Goal: Task Accomplishment & Management: Manage account settings

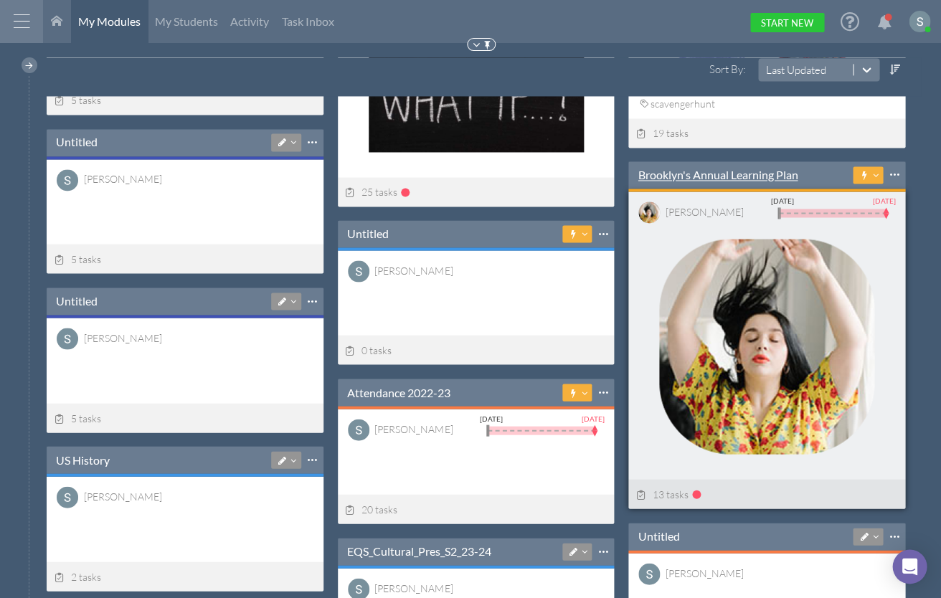
click at [684, 173] on link "Brooklyn's Annual Learning Plan" at bounding box center [717, 175] width 160 height 16
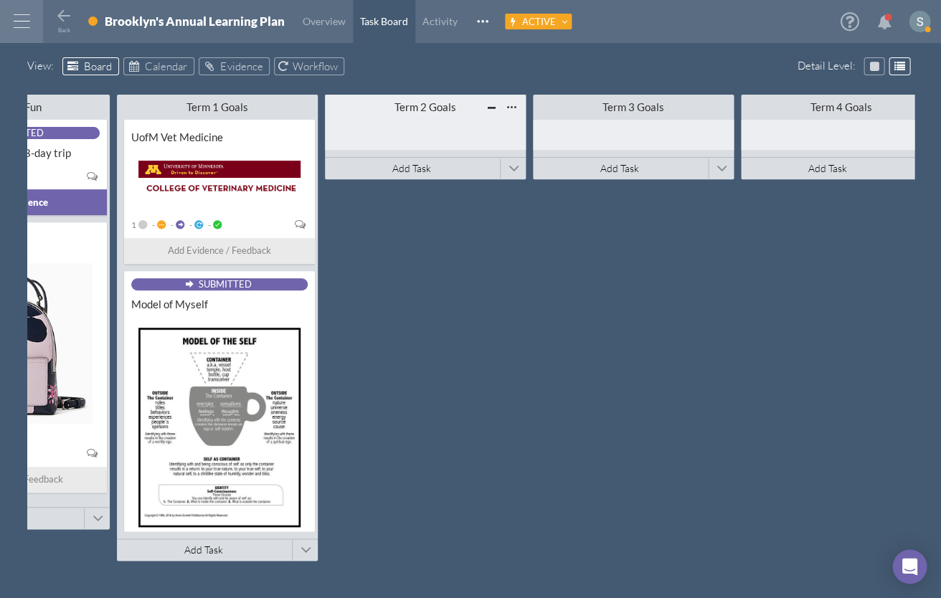
click at [422, 103] on div "Term 2 Goals" at bounding box center [425, 107] width 120 height 14
type input "Term 1 Modules"
click at [513, 171] on span at bounding box center [513, 169] width 11 height 22
click at [566, 138] on span "Connect Existing Module" at bounding box center [583, 143] width 116 height 14
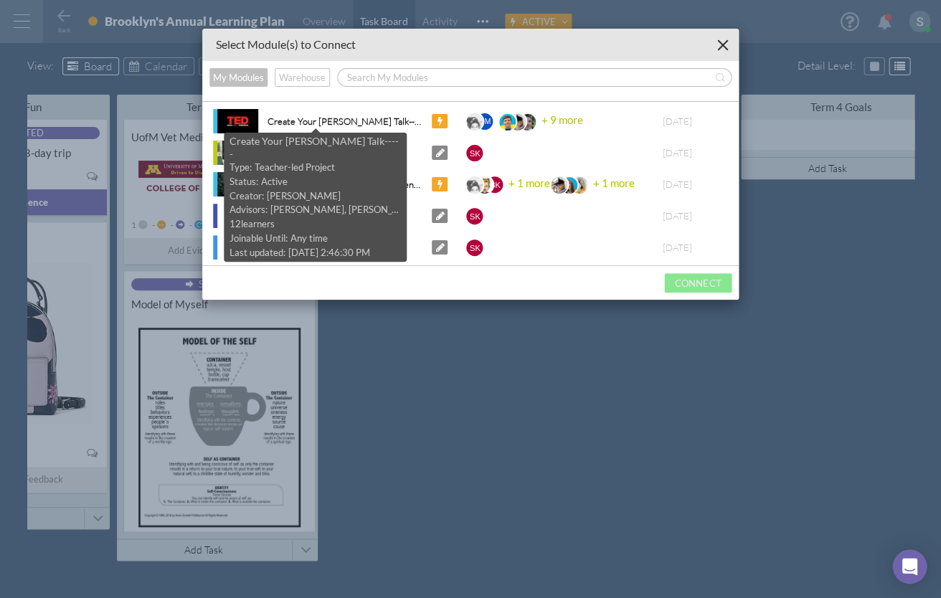
click at [294, 122] on div "Create Your [PERSON_NAME] Talk-----" at bounding box center [339, 121] width 164 height 15
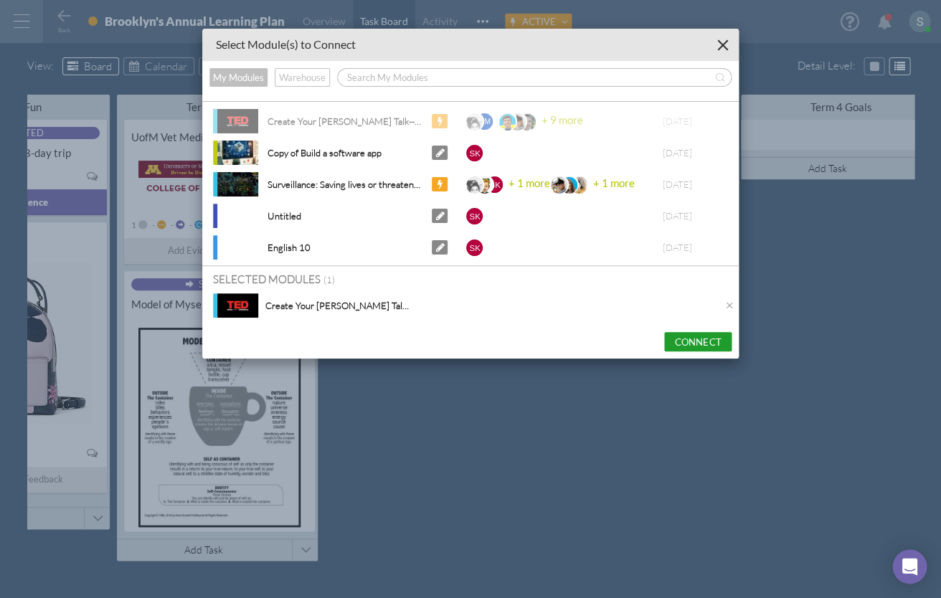
click at [698, 344] on button "Connect" at bounding box center [697, 341] width 67 height 19
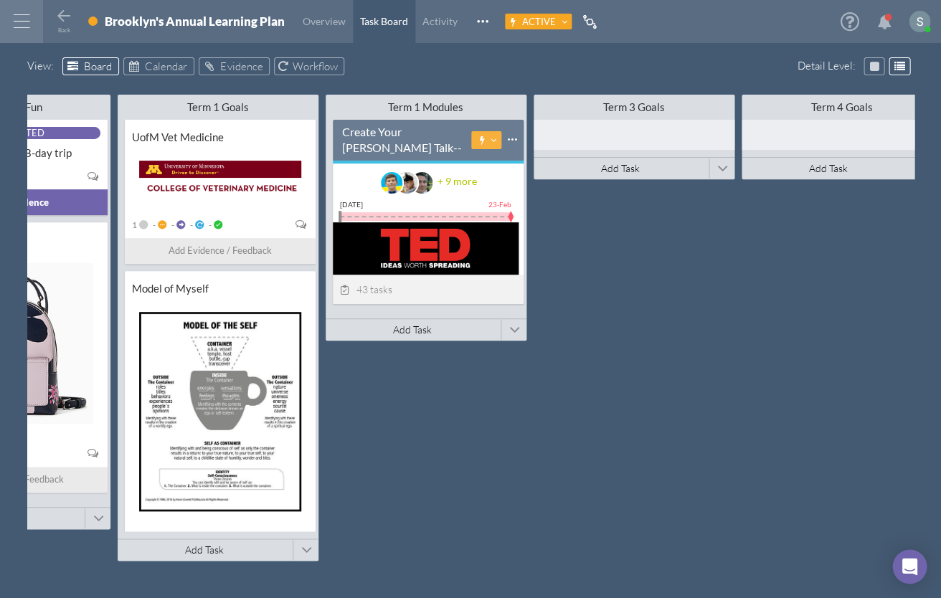
scroll to position [0, 737]
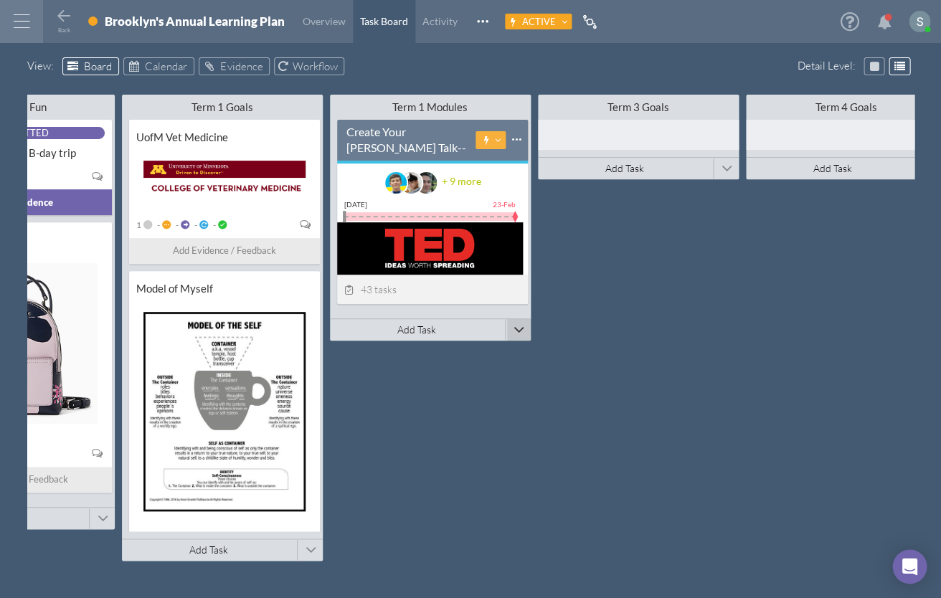
click at [515, 328] on span at bounding box center [518, 330] width 11 height 22
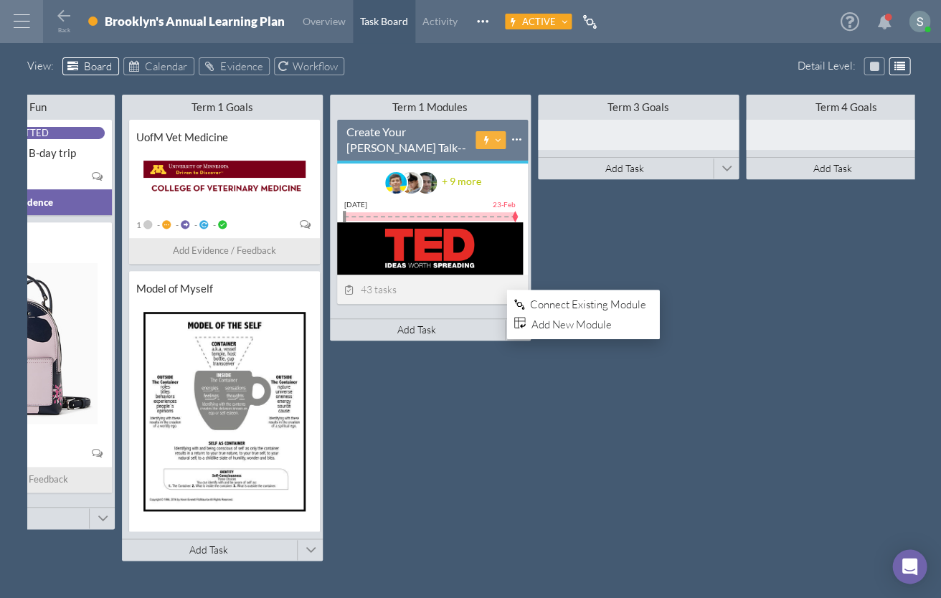
click at [564, 300] on span "Connect Existing Module" at bounding box center [588, 305] width 116 height 14
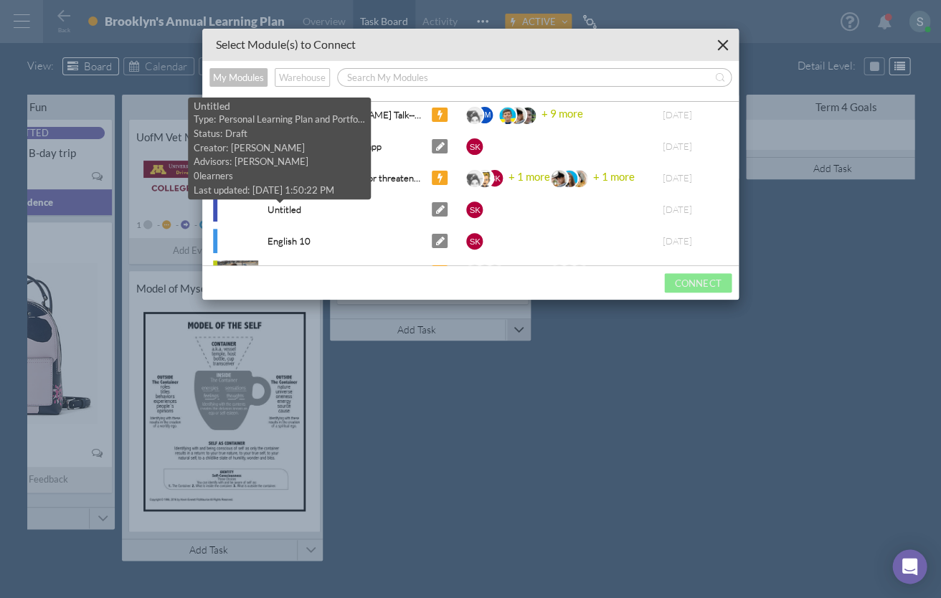
scroll to position [19, 0]
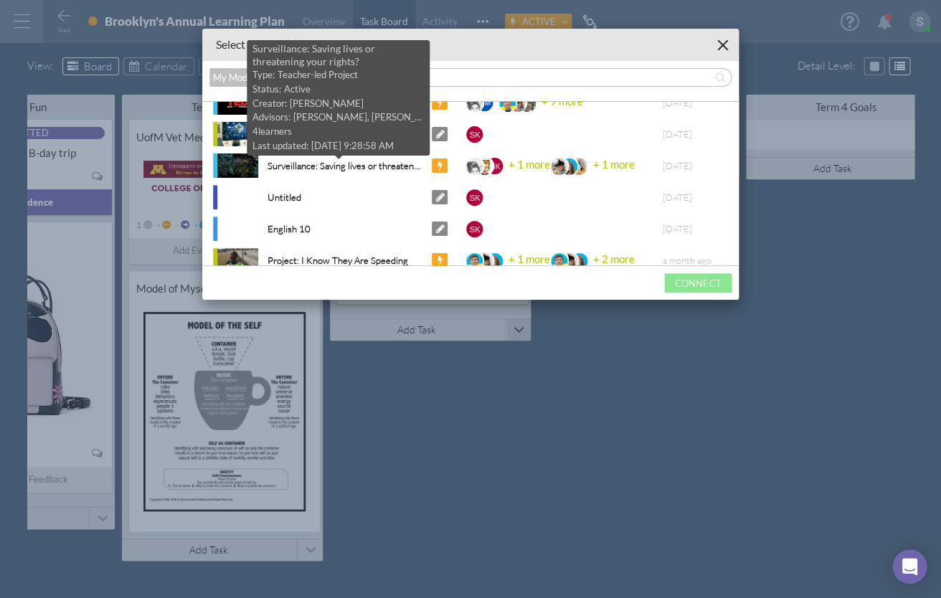
click at [311, 166] on div "Surveillance: Saving lives or threatening your rights?" at bounding box center [339, 165] width 164 height 15
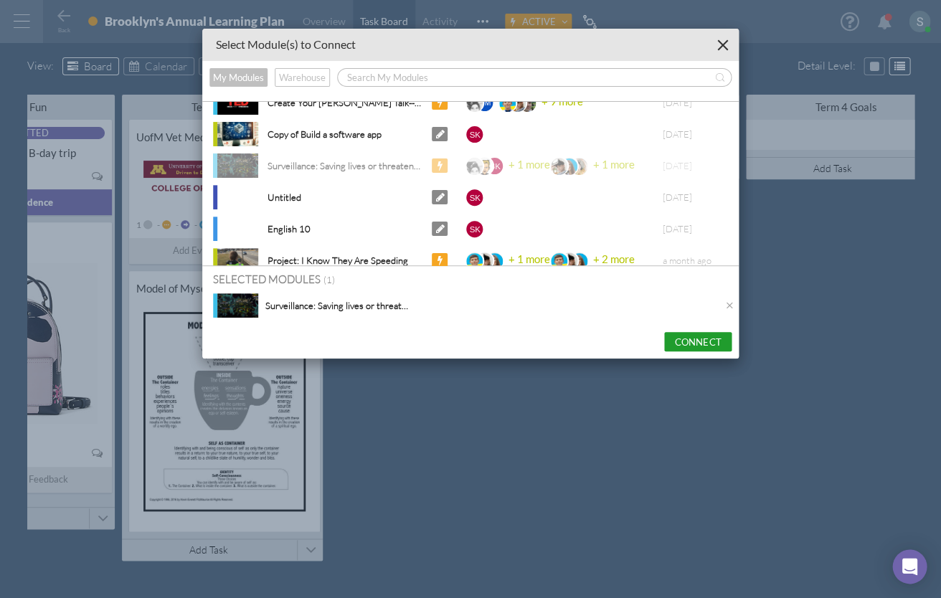
click at [684, 338] on button "Connect" at bounding box center [697, 341] width 67 height 19
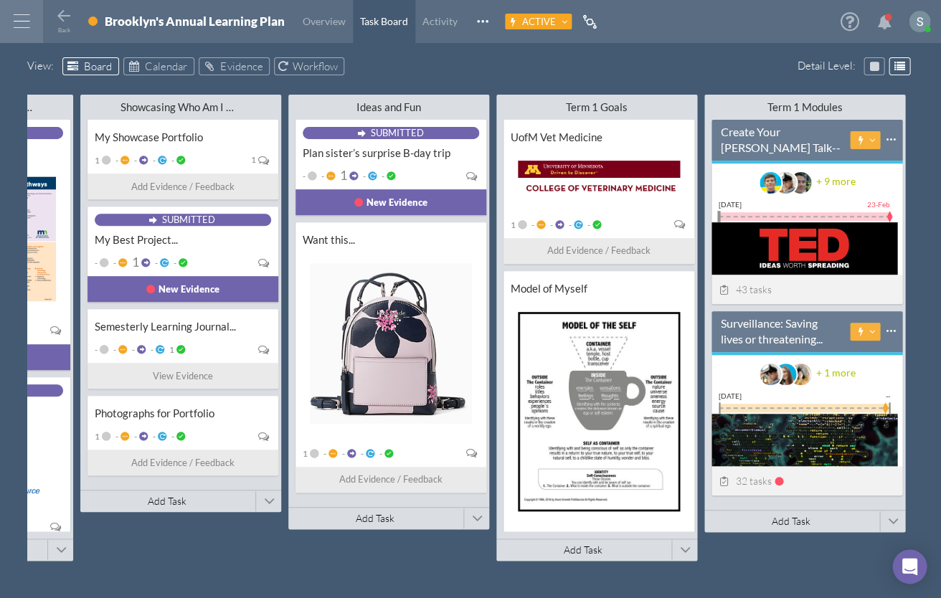
scroll to position [0, 364]
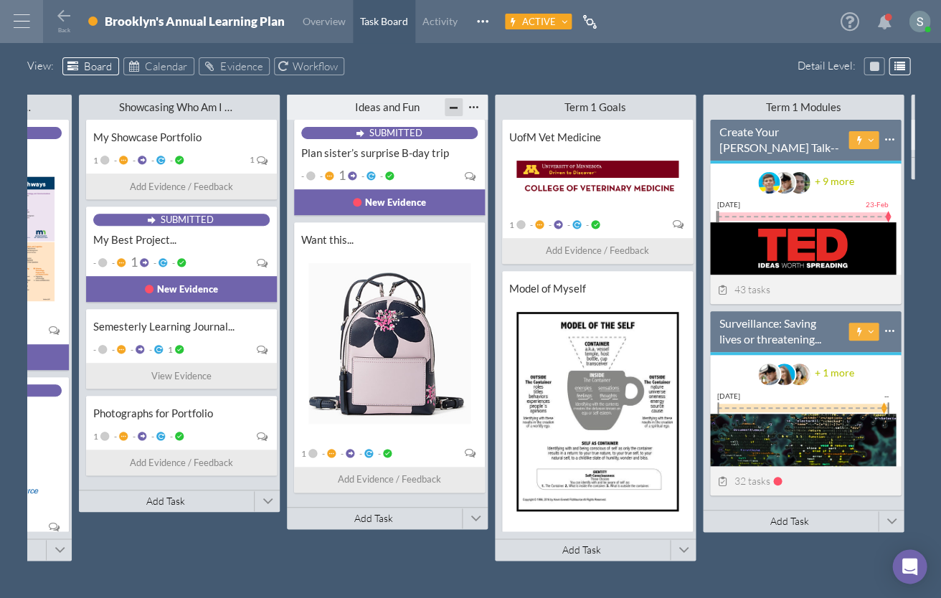
click at [450, 108] on div at bounding box center [454, 107] width 18 height 18
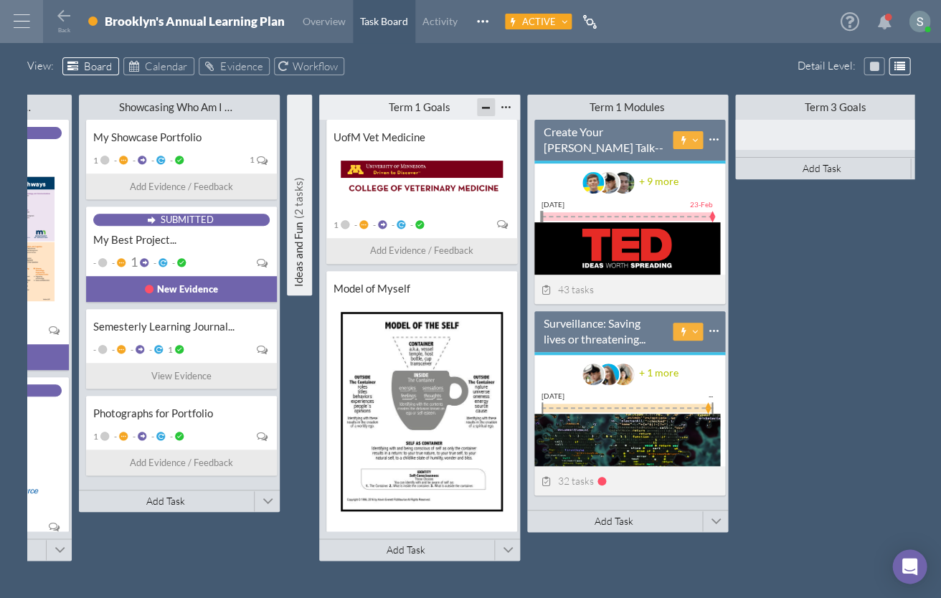
click at [479, 108] on div at bounding box center [486, 107] width 18 height 18
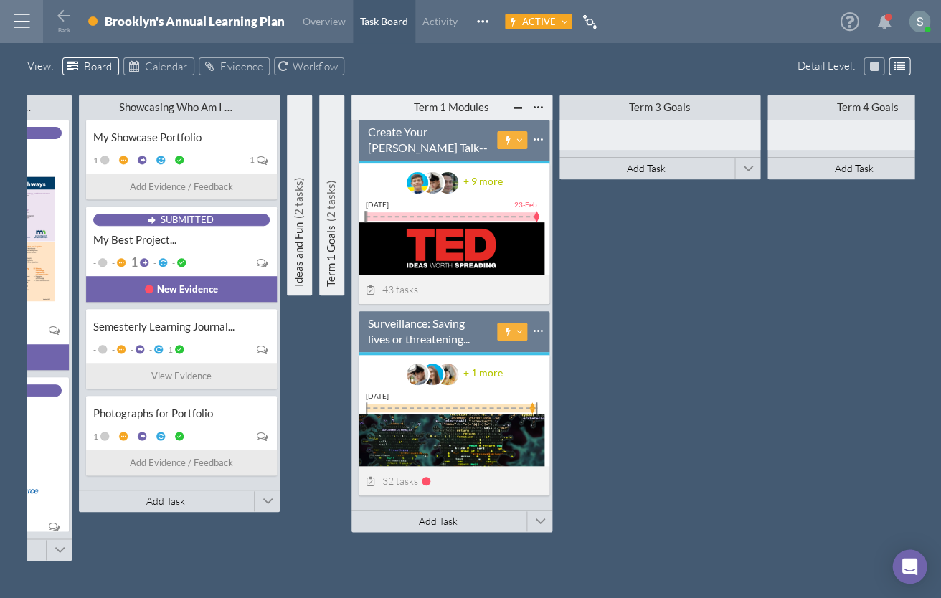
click at [242, 105] on div at bounding box center [246, 107] width 18 height 18
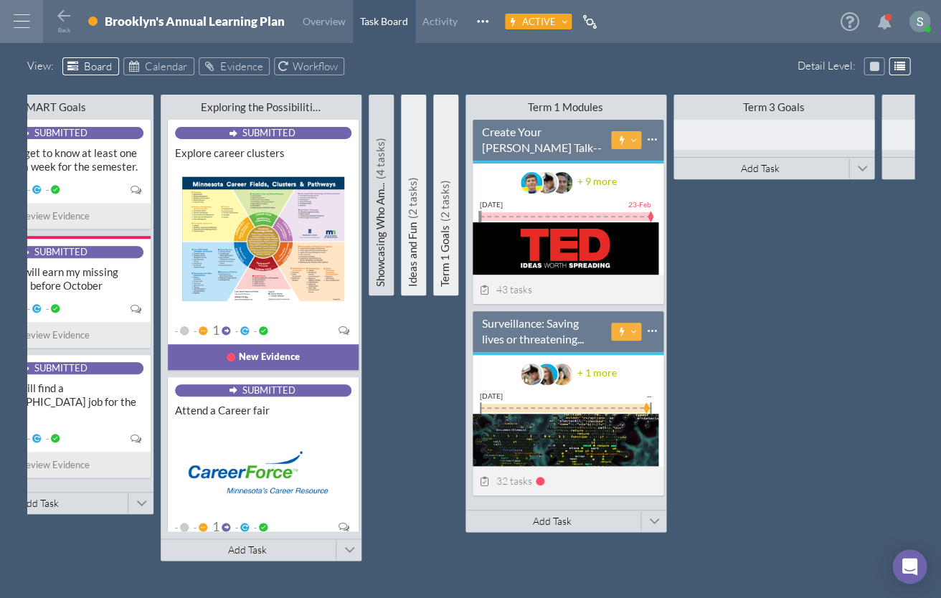
scroll to position [0, 0]
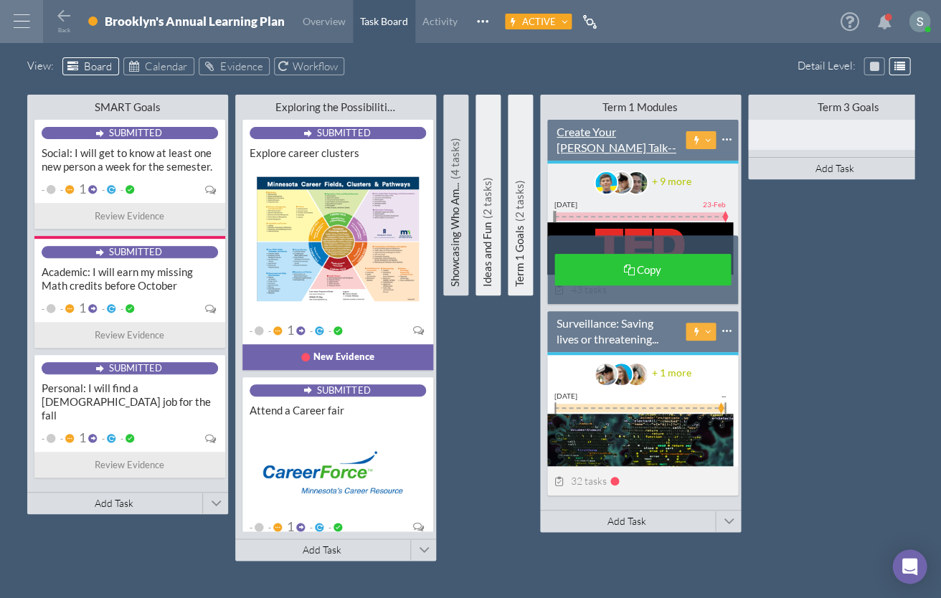
click at [615, 131] on div "Create Your [PERSON_NAME] Talk-----" at bounding box center [616, 147] width 120 height 47
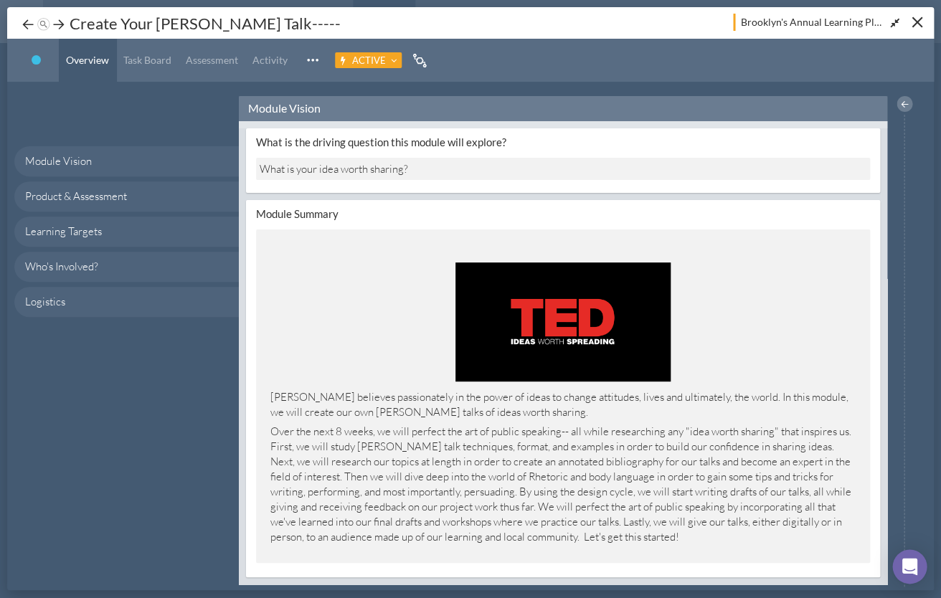
click at [60, 24] on div "Overview" at bounding box center [87, 45] width 57 height 43
click at [158, 68] on link "Task Board" at bounding box center [147, 60] width 62 height 43
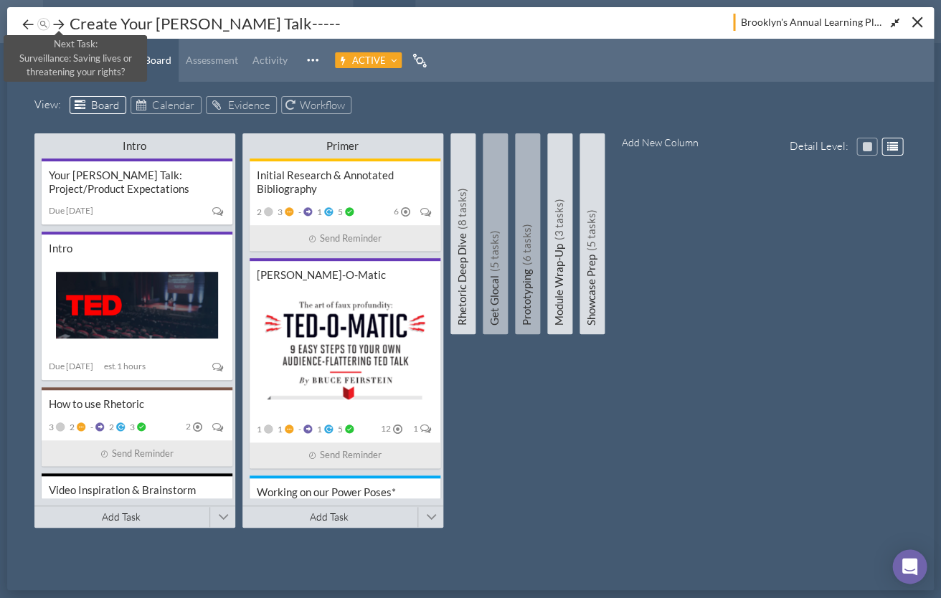
click at [62, 23] on icon at bounding box center [59, 24] width 14 height 14
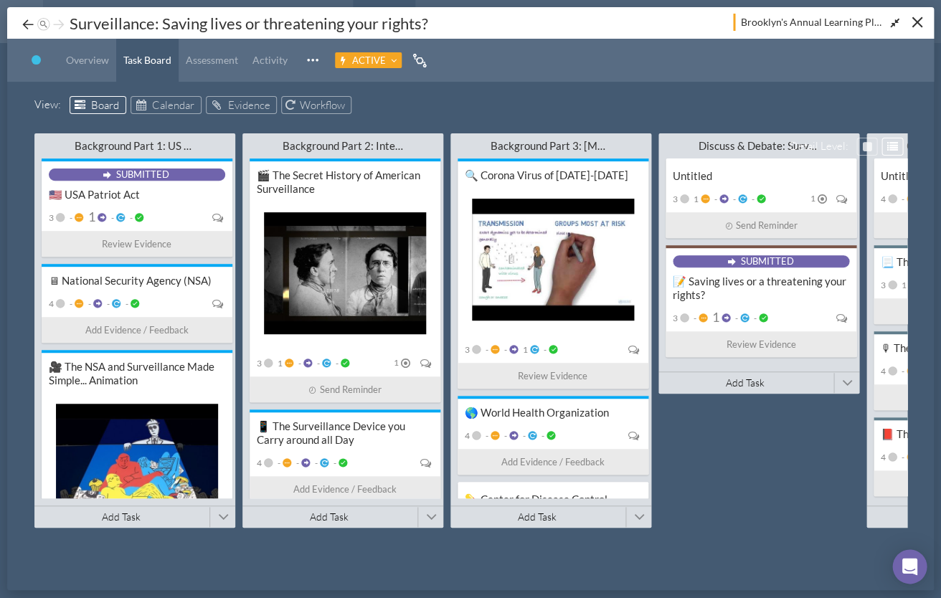
click at [47, 24] on img at bounding box center [44, 25] width 14 height 14
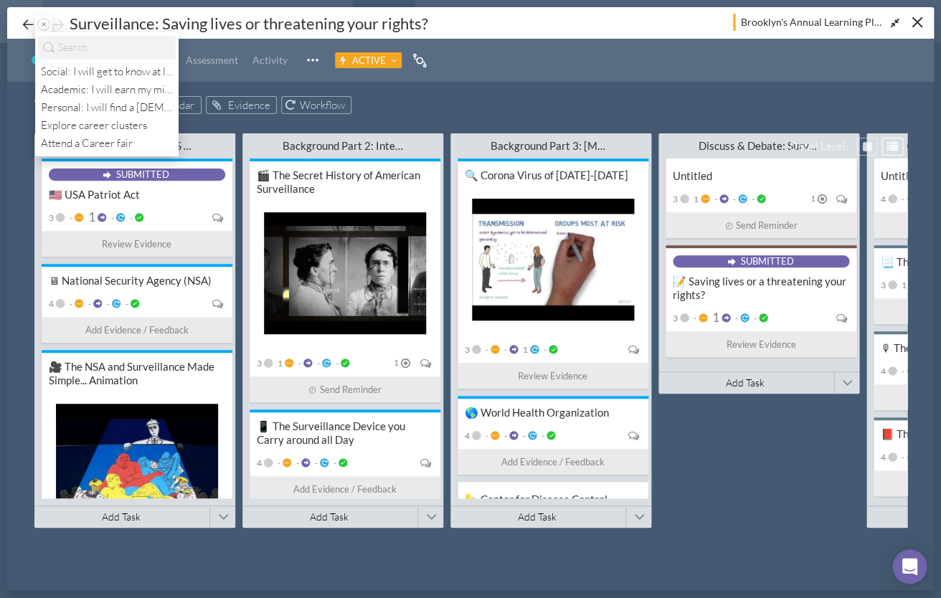
click at [426, 100] on div "View : Board Calendar Evidence Workflow" at bounding box center [470, 107] width 873 height 22
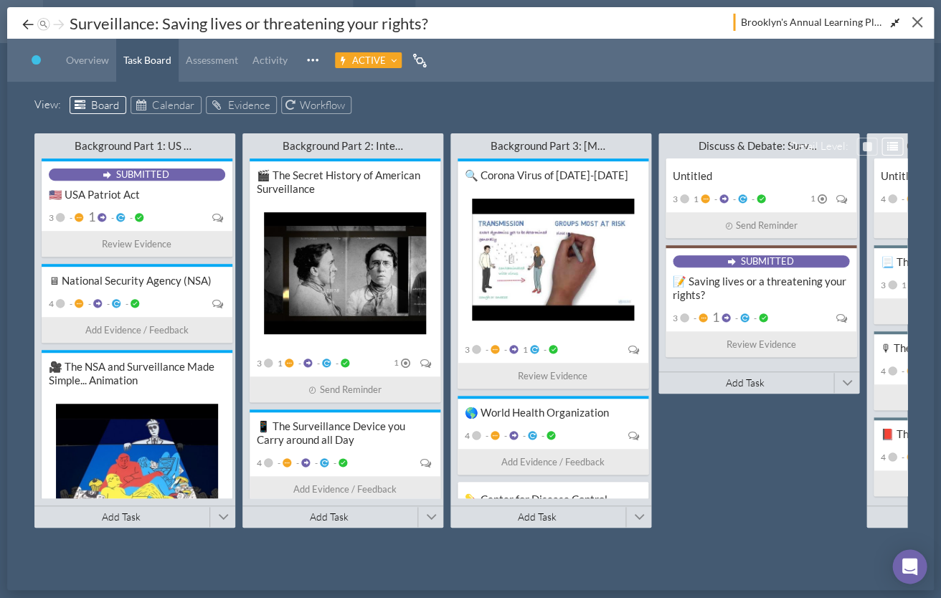
click at [918, 24] on div "Close" at bounding box center [916, 22] width 11 height 11
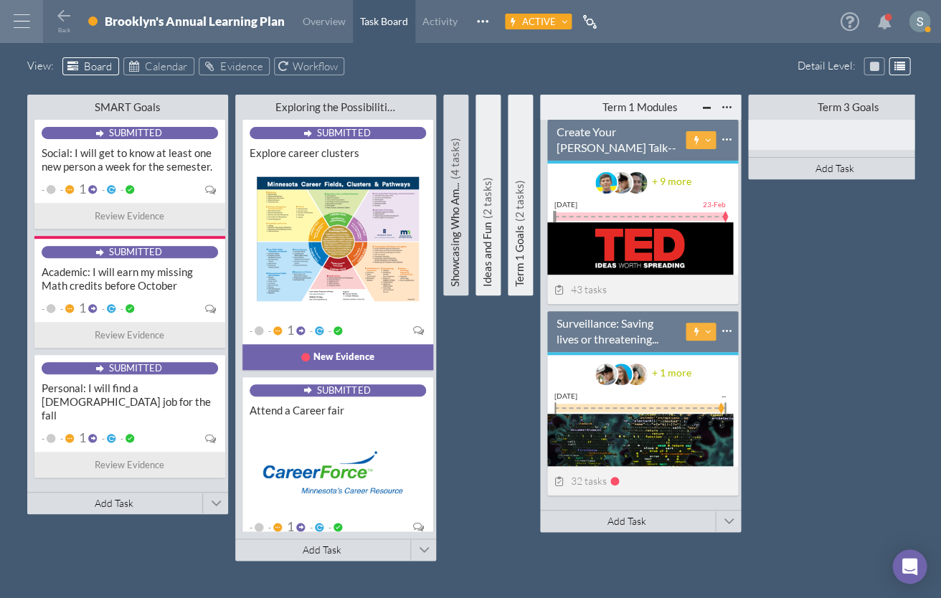
click at [610, 103] on div "Term 1 Modules" at bounding box center [640, 107] width 120 height 14
click at [610, 103] on input "Term 1 Modules" at bounding box center [640, 107] width 186 height 22
drag, startPoint x: 630, startPoint y: 106, endPoint x: 544, endPoint y: 79, distance: 90.3
click at [544, 79] on div "View : Board Calendar Evidence Workflow Detail Level : SMART Goals Minimize Thi…" at bounding box center [470, 327] width 941 height 541
type input "Sprint 1 Modules"
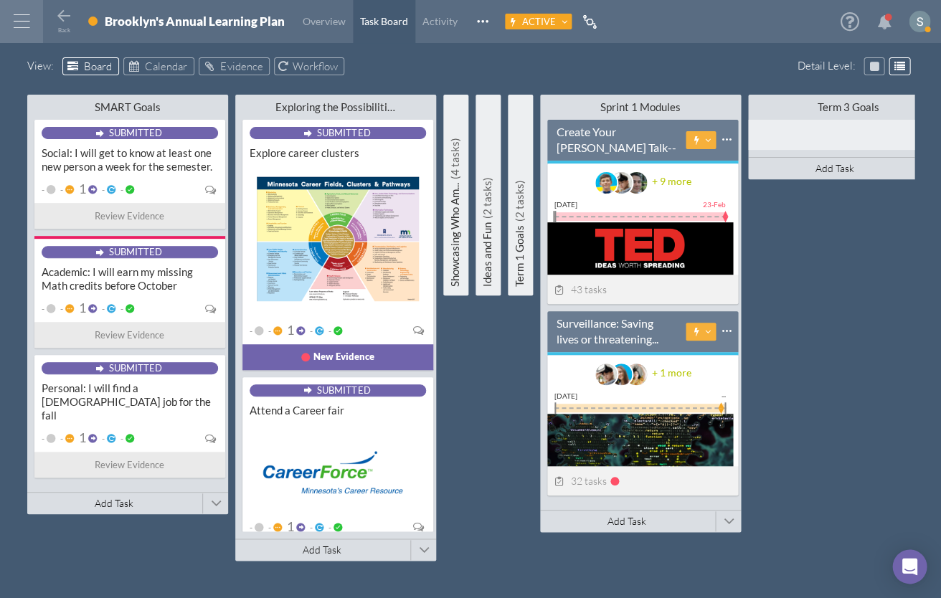
click at [452, 191] on h5 "Showcasing Who Am... (4 tasks)" at bounding box center [454, 197] width 25 height 179
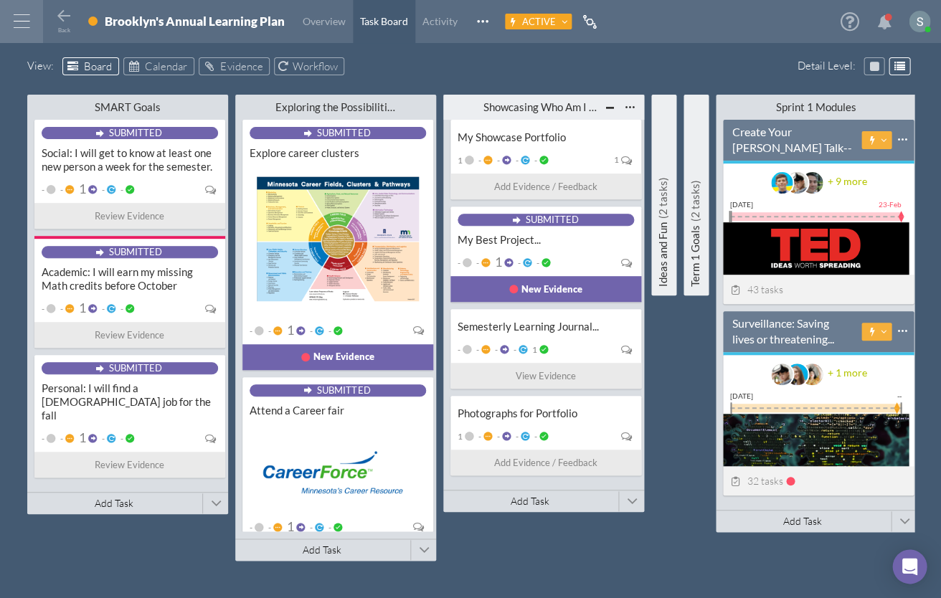
click at [569, 105] on div "Showcasing Who Am I & My Learnings" at bounding box center [543, 107] width 120 height 14
